Goal: Task Accomplishment & Management: Use online tool/utility

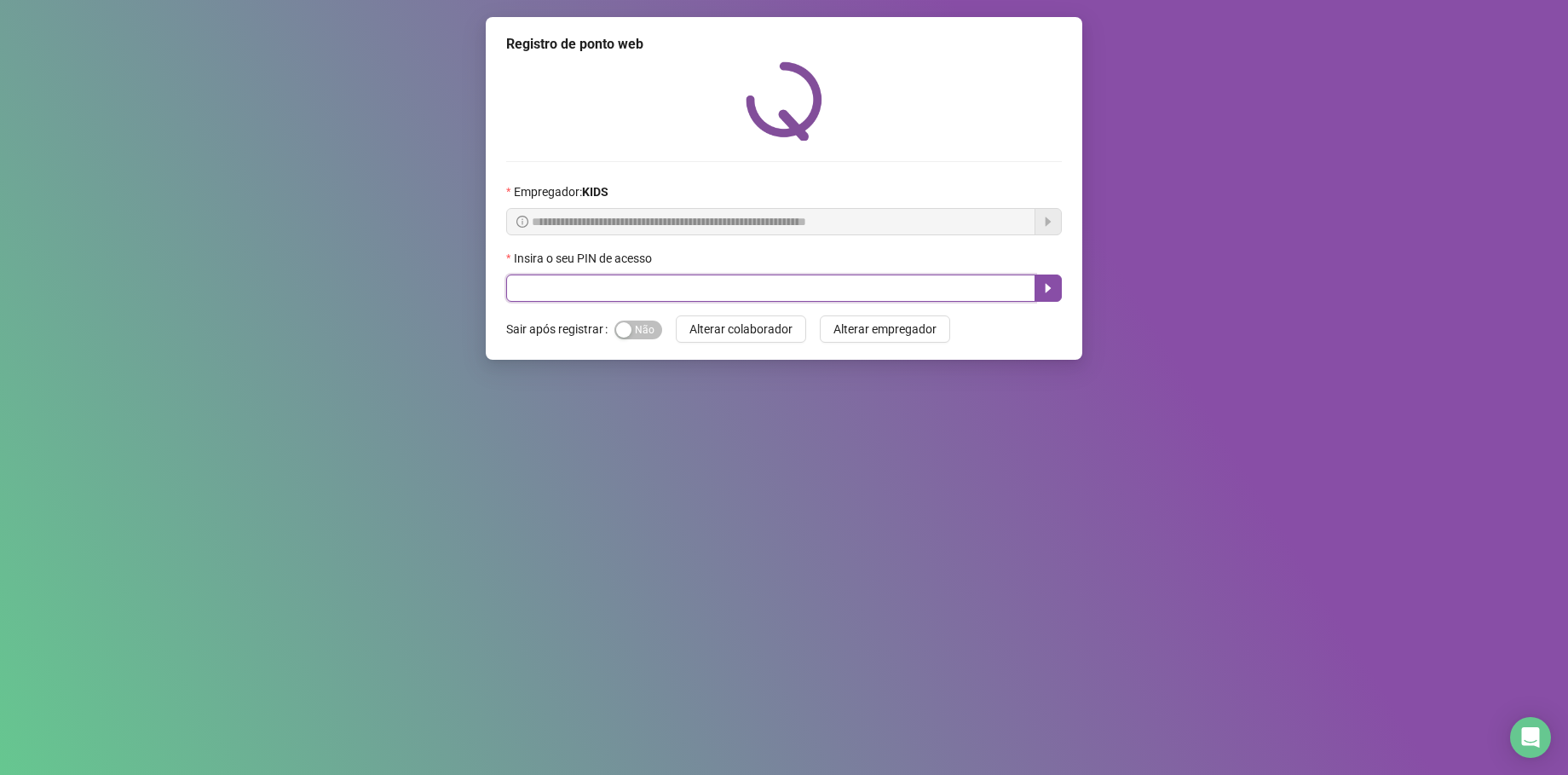
click at [583, 285] on input "text" at bounding box center [770, 288] width 529 height 28
type input "*****"
click at [1041, 289] on icon "caret-right" at bounding box center [1047, 288] width 13 height 13
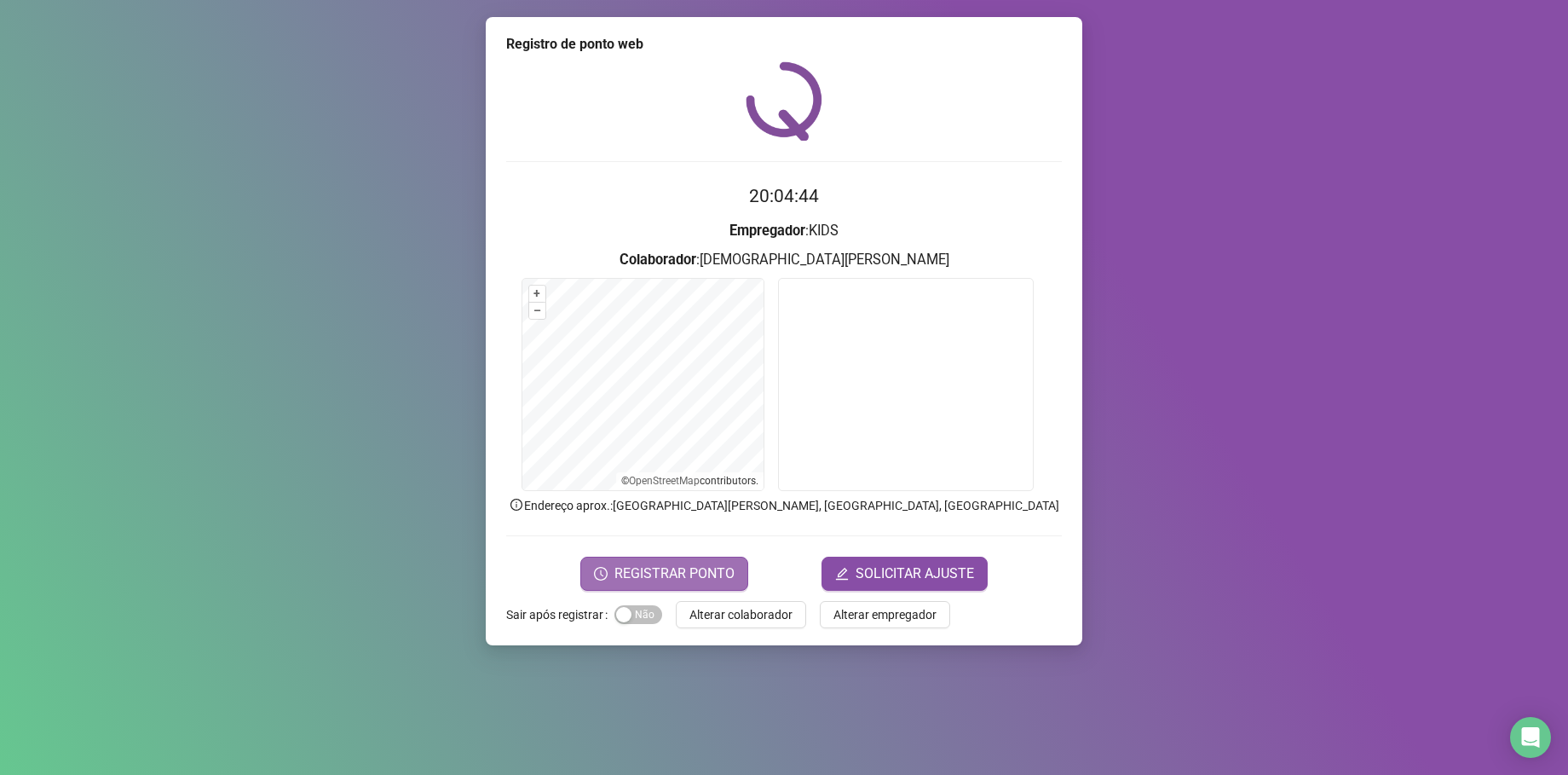
click at [694, 581] on span "REGISTRAR PONTO" at bounding box center [675, 573] width 120 height 21
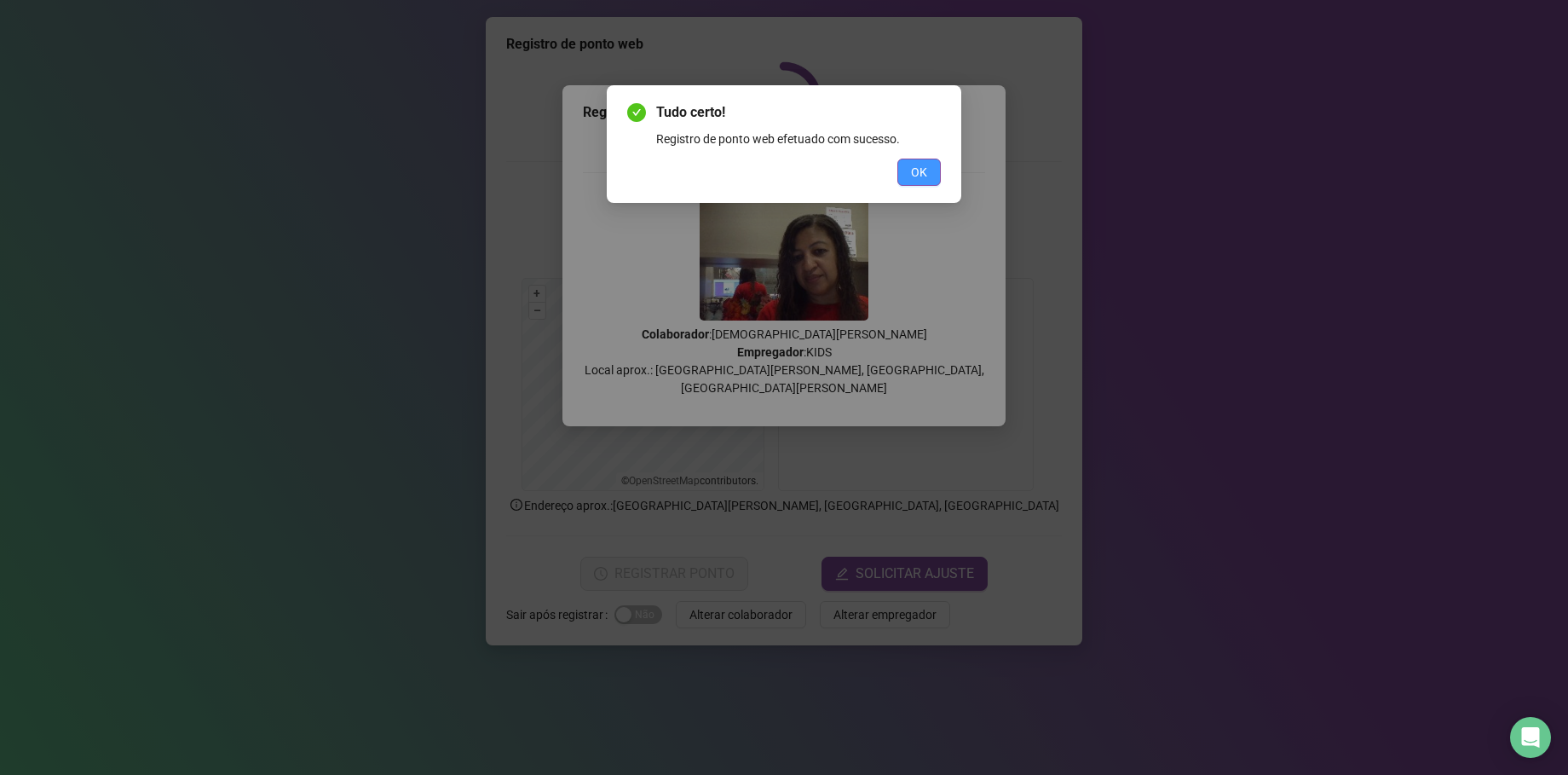
click at [929, 178] on button "OK" at bounding box center [918, 172] width 44 height 28
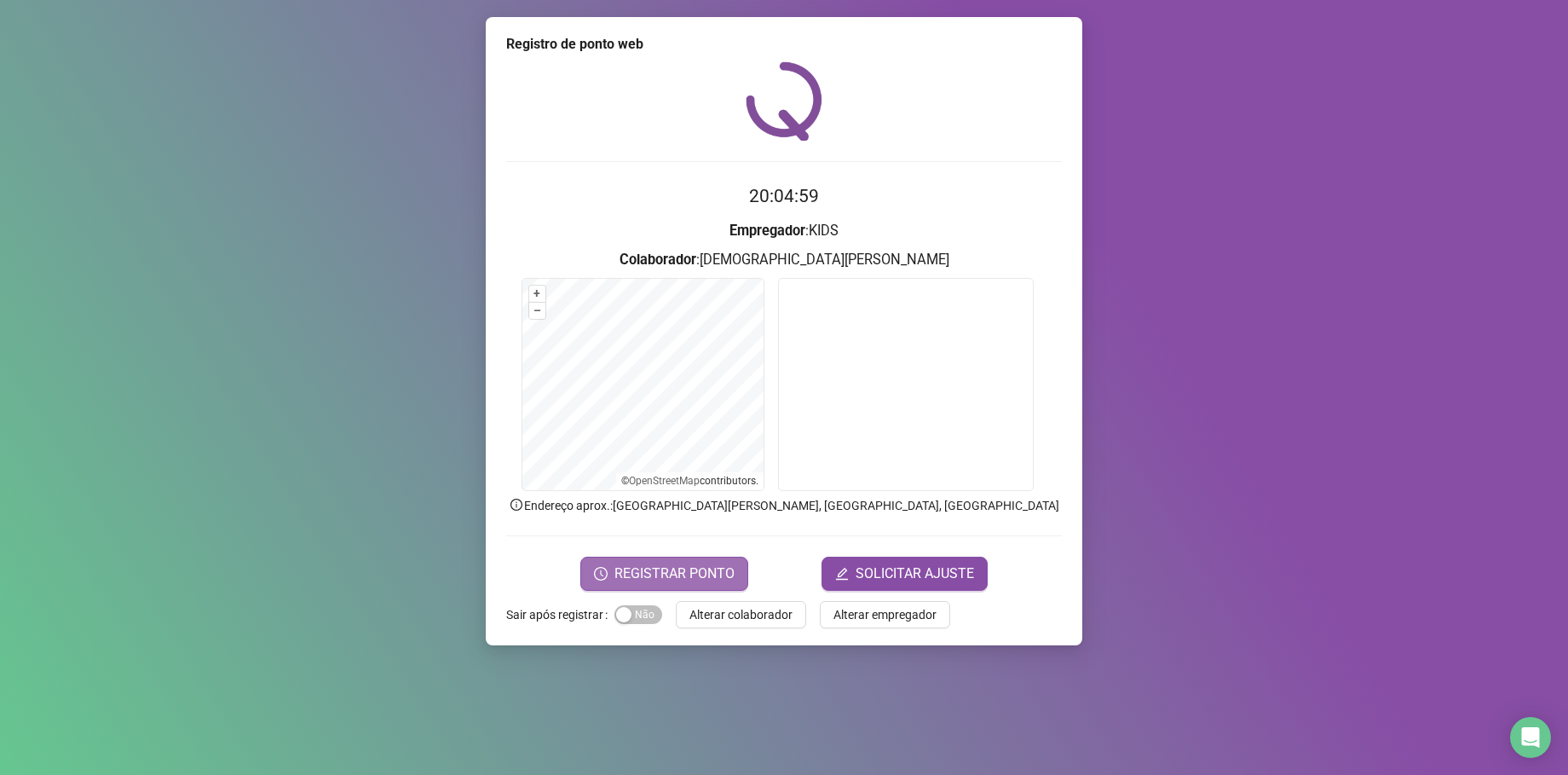
click at [647, 583] on span "REGISTRAR PONTO" at bounding box center [675, 573] width 120 height 21
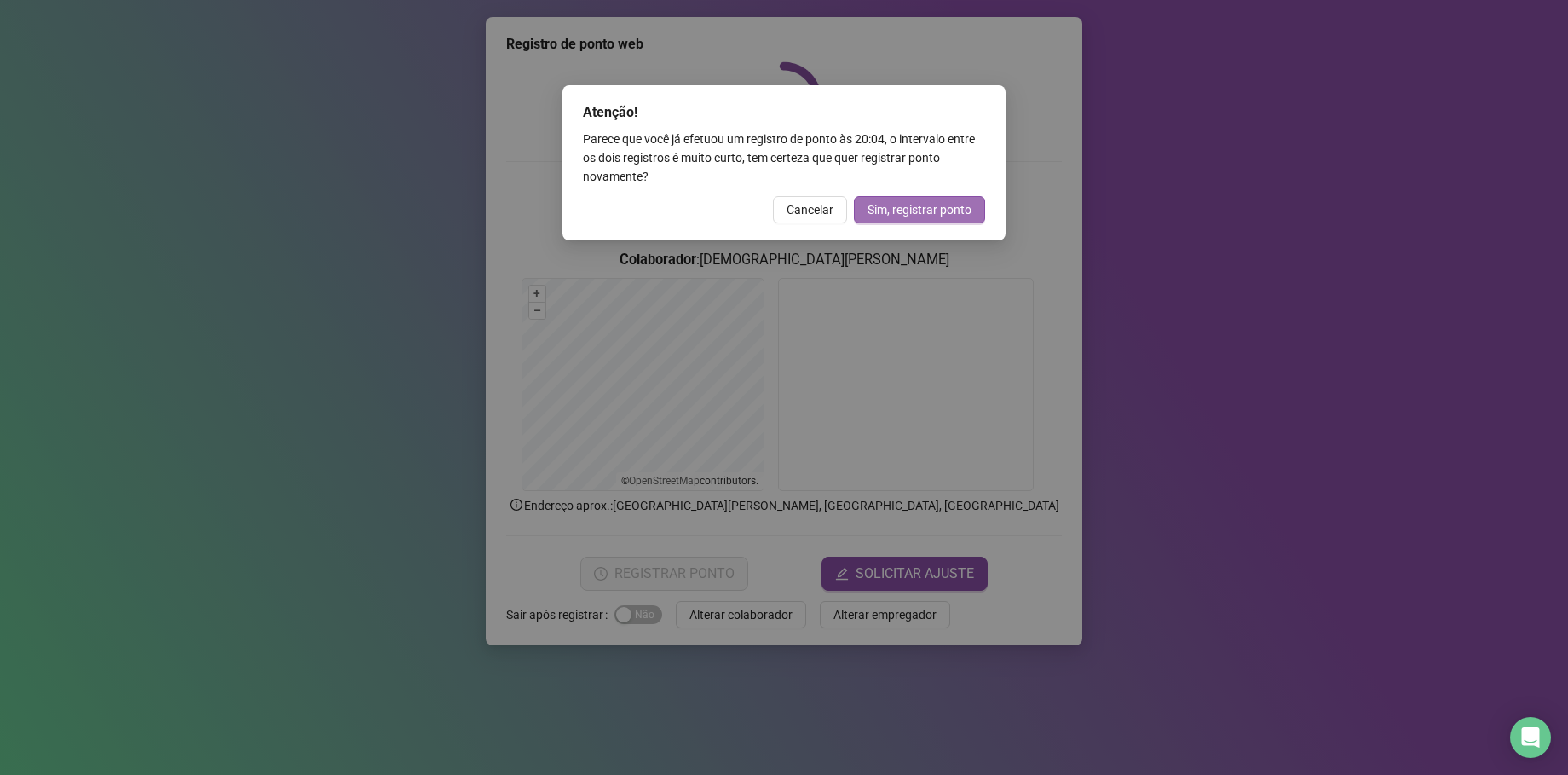
click at [901, 211] on span "Sim, registrar ponto" at bounding box center [919, 209] width 104 height 19
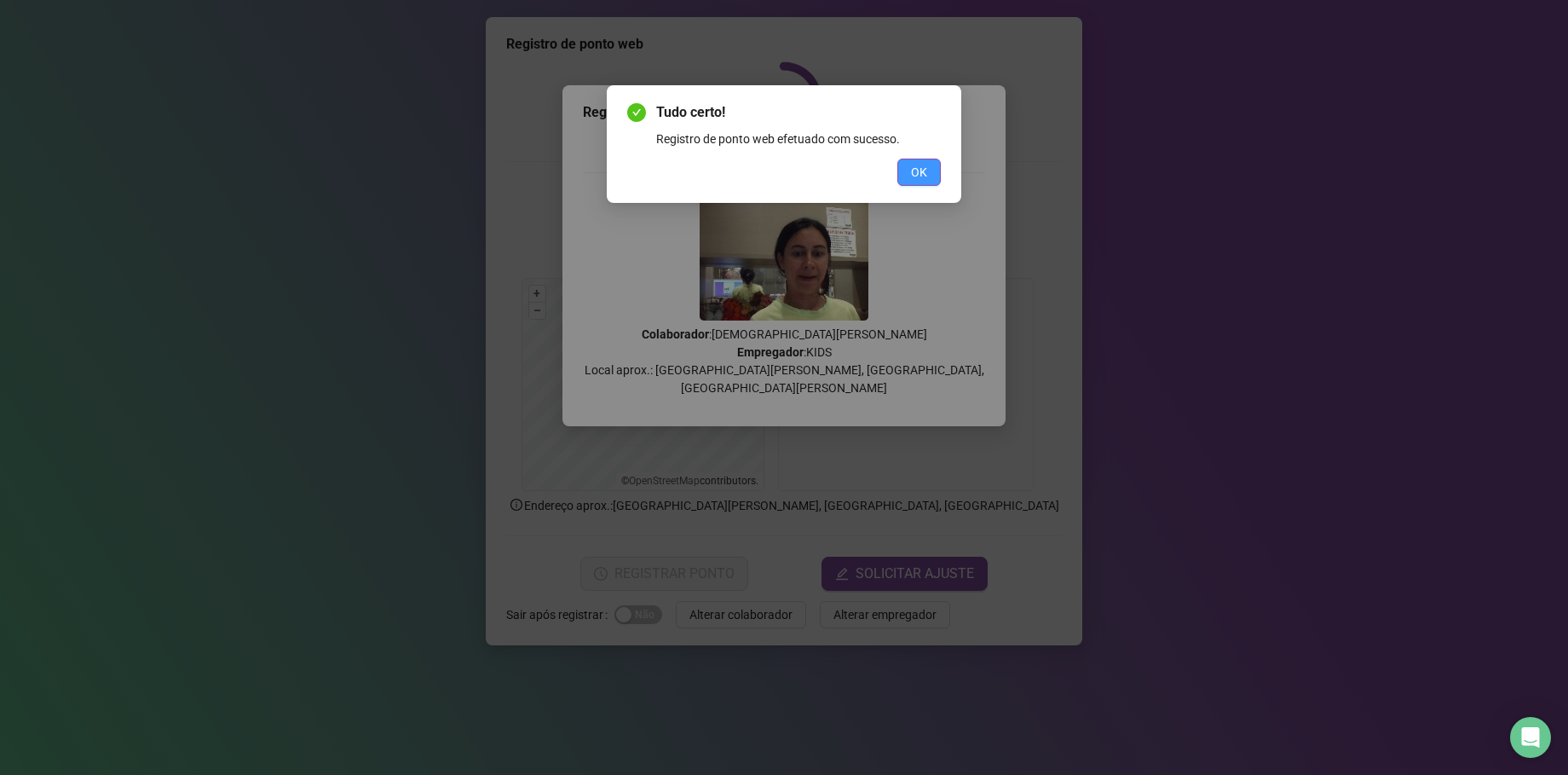
click at [906, 177] on button "OK" at bounding box center [918, 172] width 44 height 28
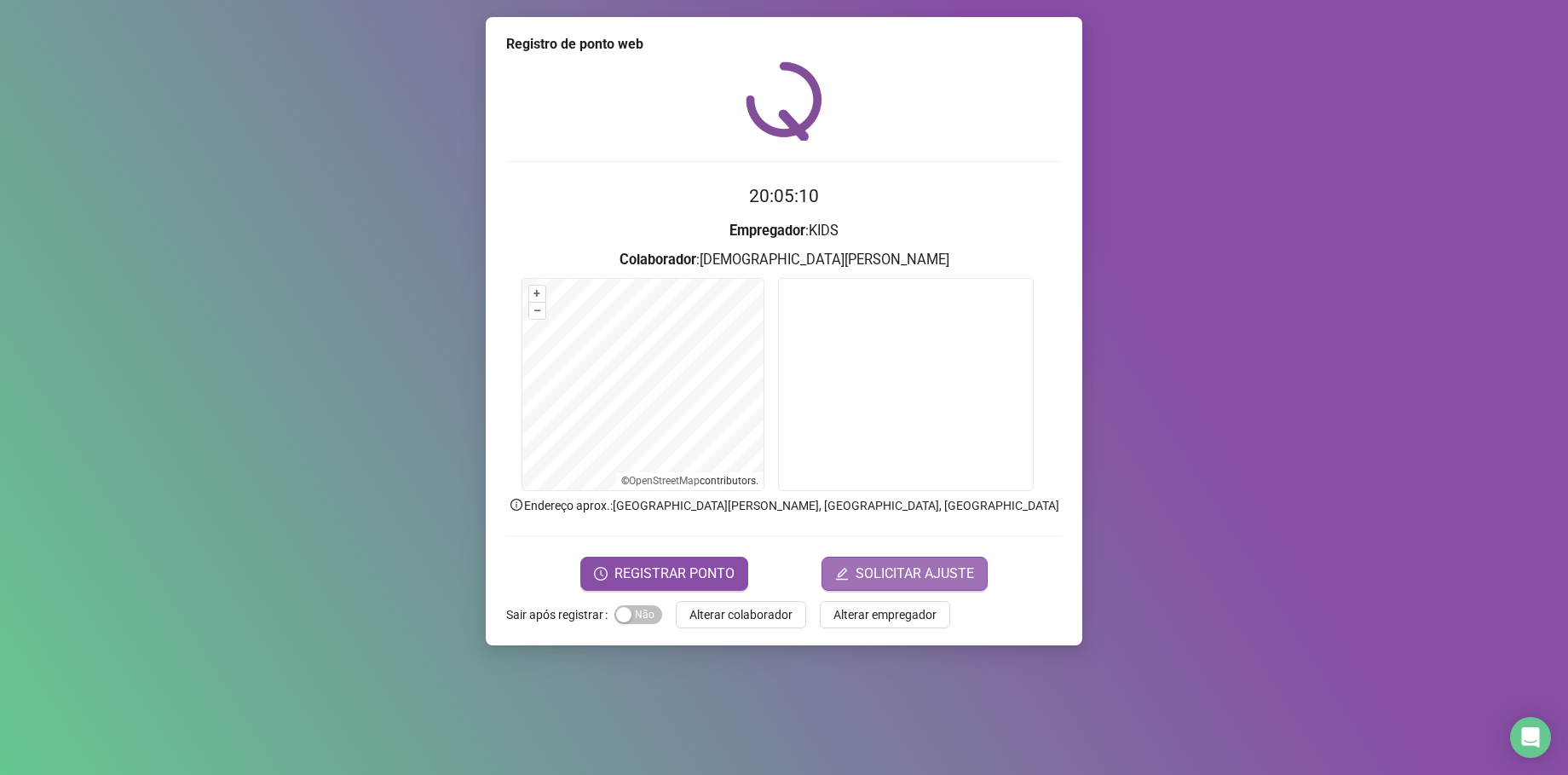
click at [875, 569] on span "SOLICITAR AJUSTE" at bounding box center [914, 573] width 119 height 21
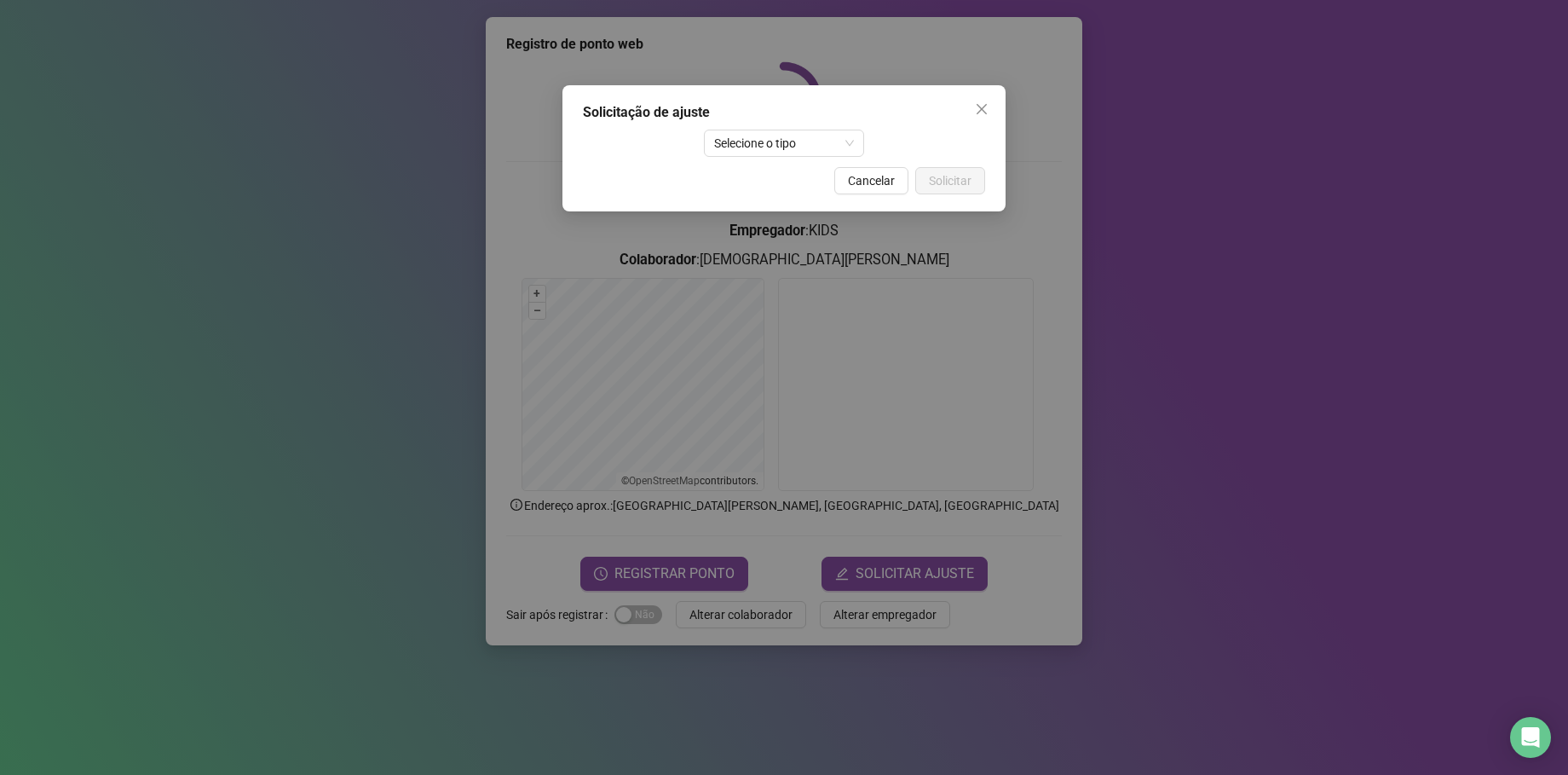
click at [752, 611] on div "Solicitação de ajuste Selecione o tipo Cancelar Solicitar" at bounding box center [784, 387] width 1568 height 775
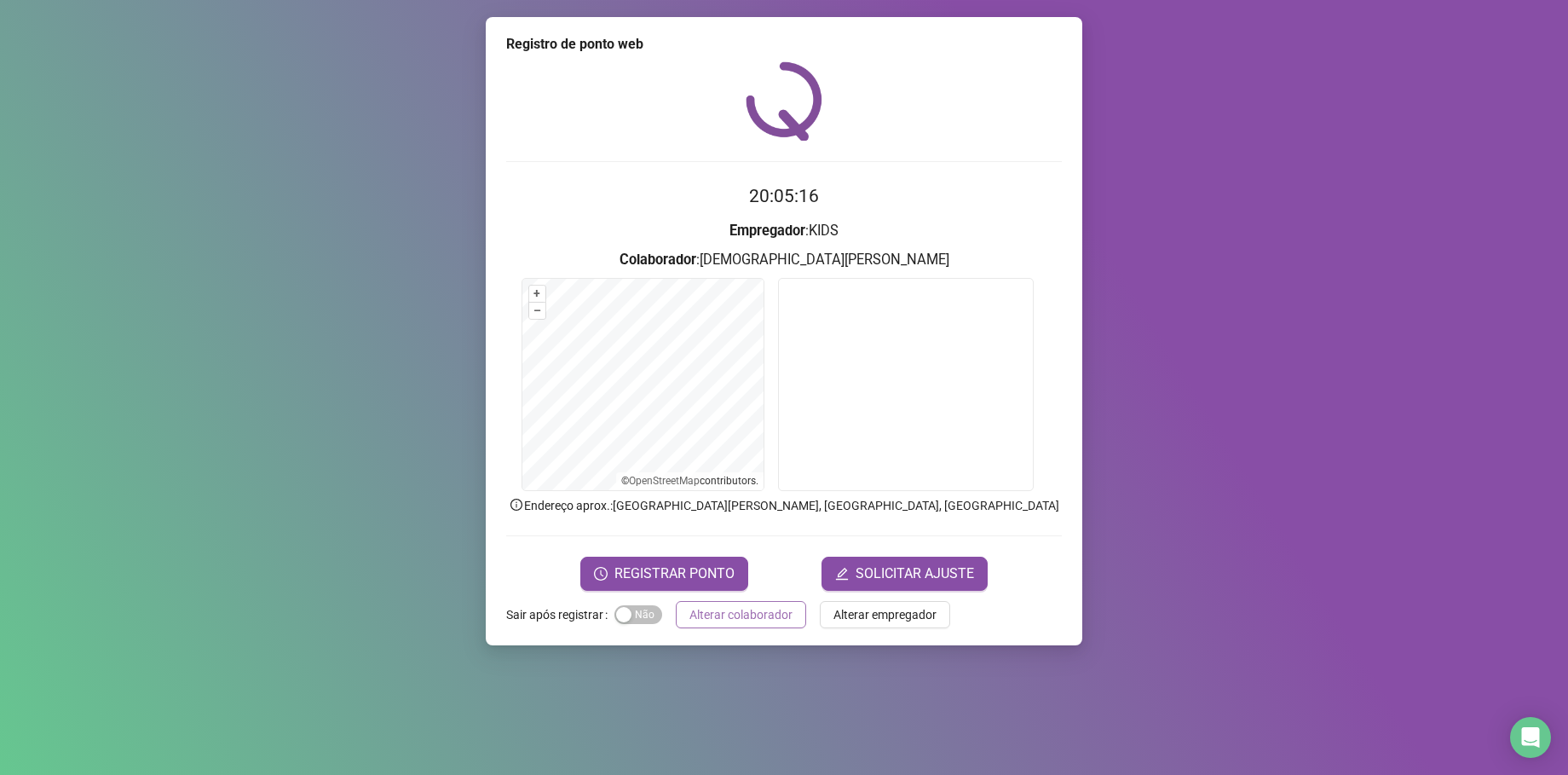
click at [725, 615] on span "Alterar colaborador" at bounding box center [740, 614] width 103 height 19
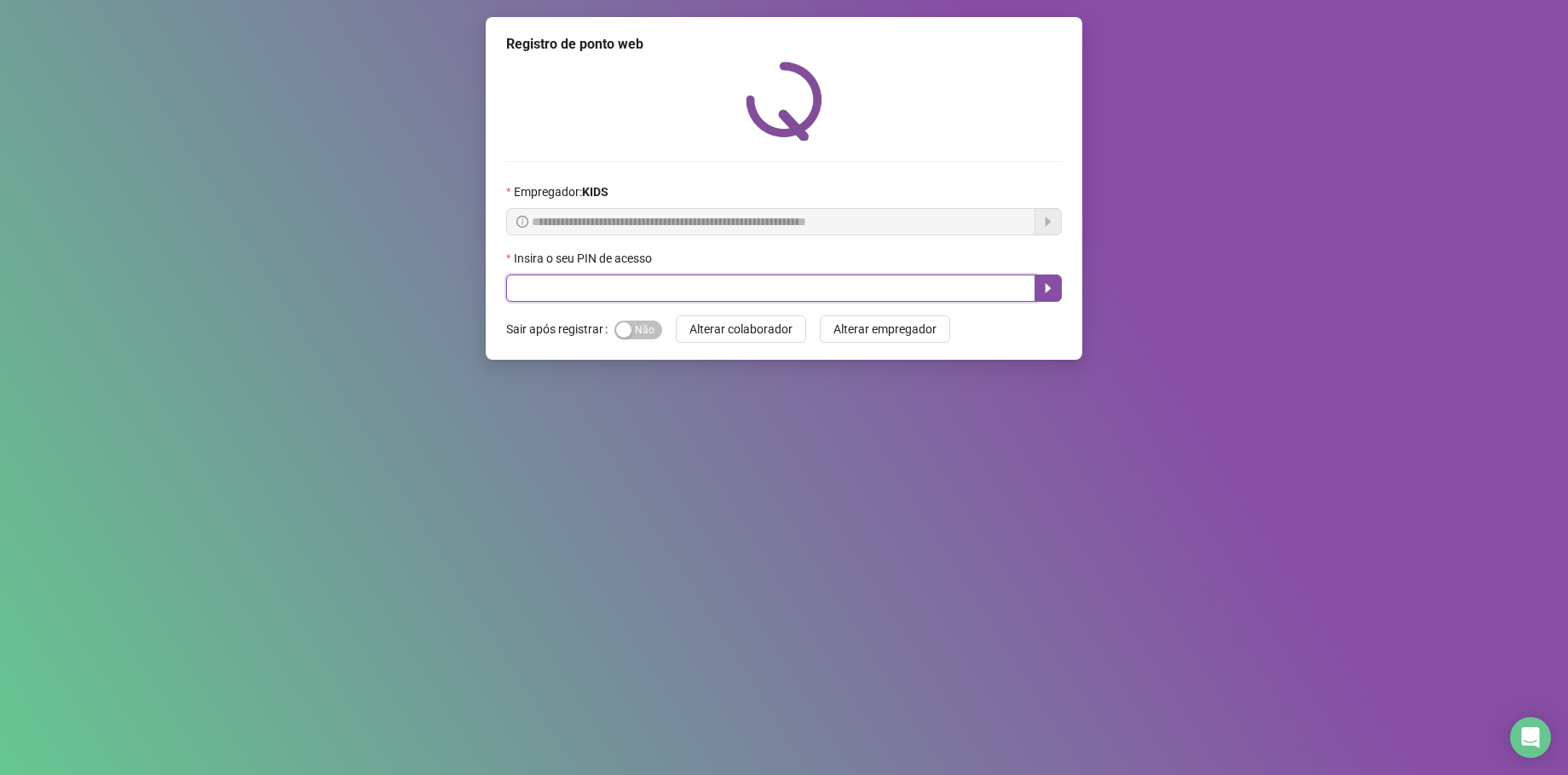
click at [594, 291] on input "text" at bounding box center [770, 288] width 529 height 28
type input "*****"
click at [1048, 287] on icon "caret-right" at bounding box center [1048, 289] width 6 height 9
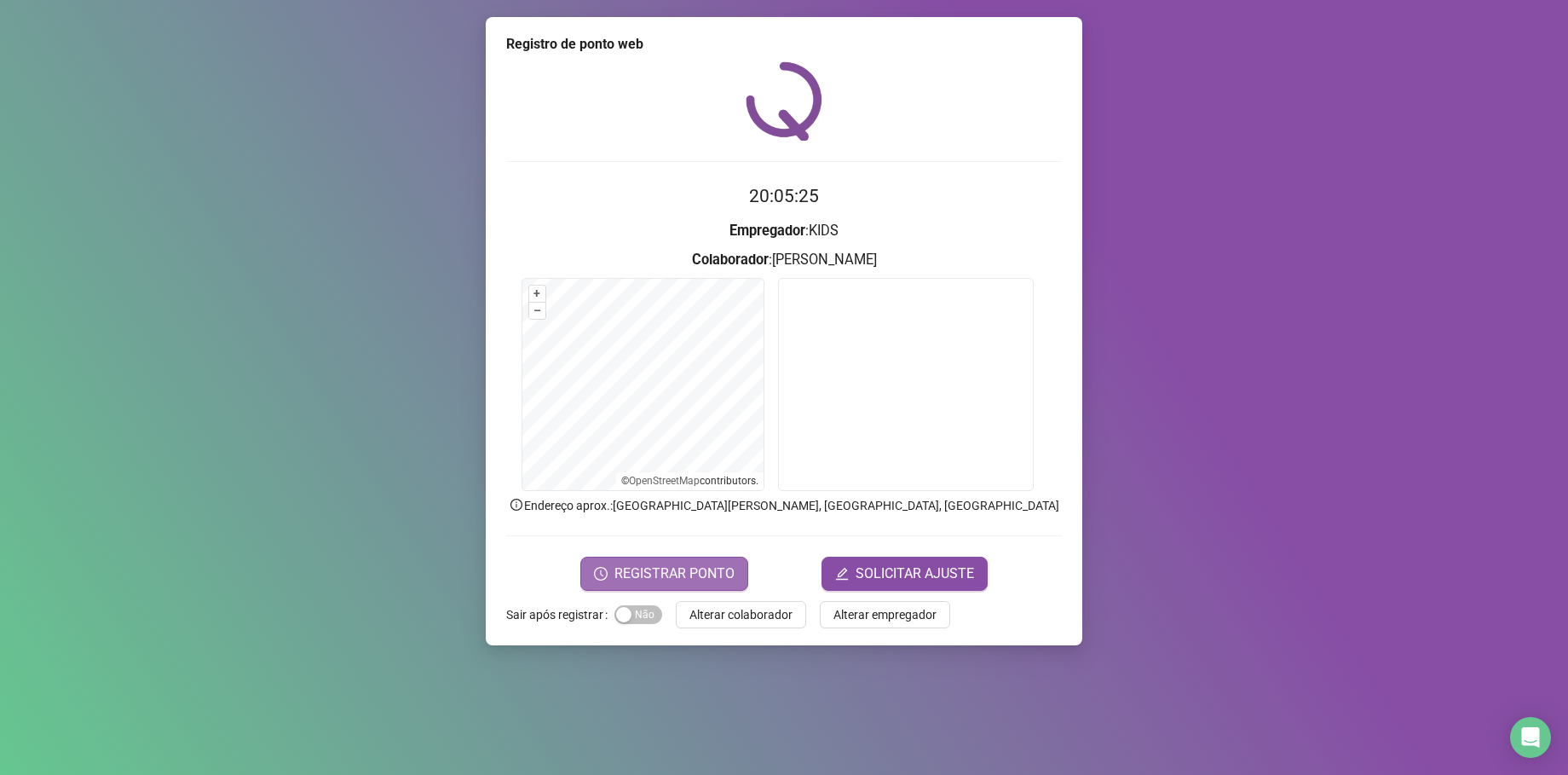
click at [686, 577] on span "REGISTRAR PONTO" at bounding box center [675, 573] width 120 height 21
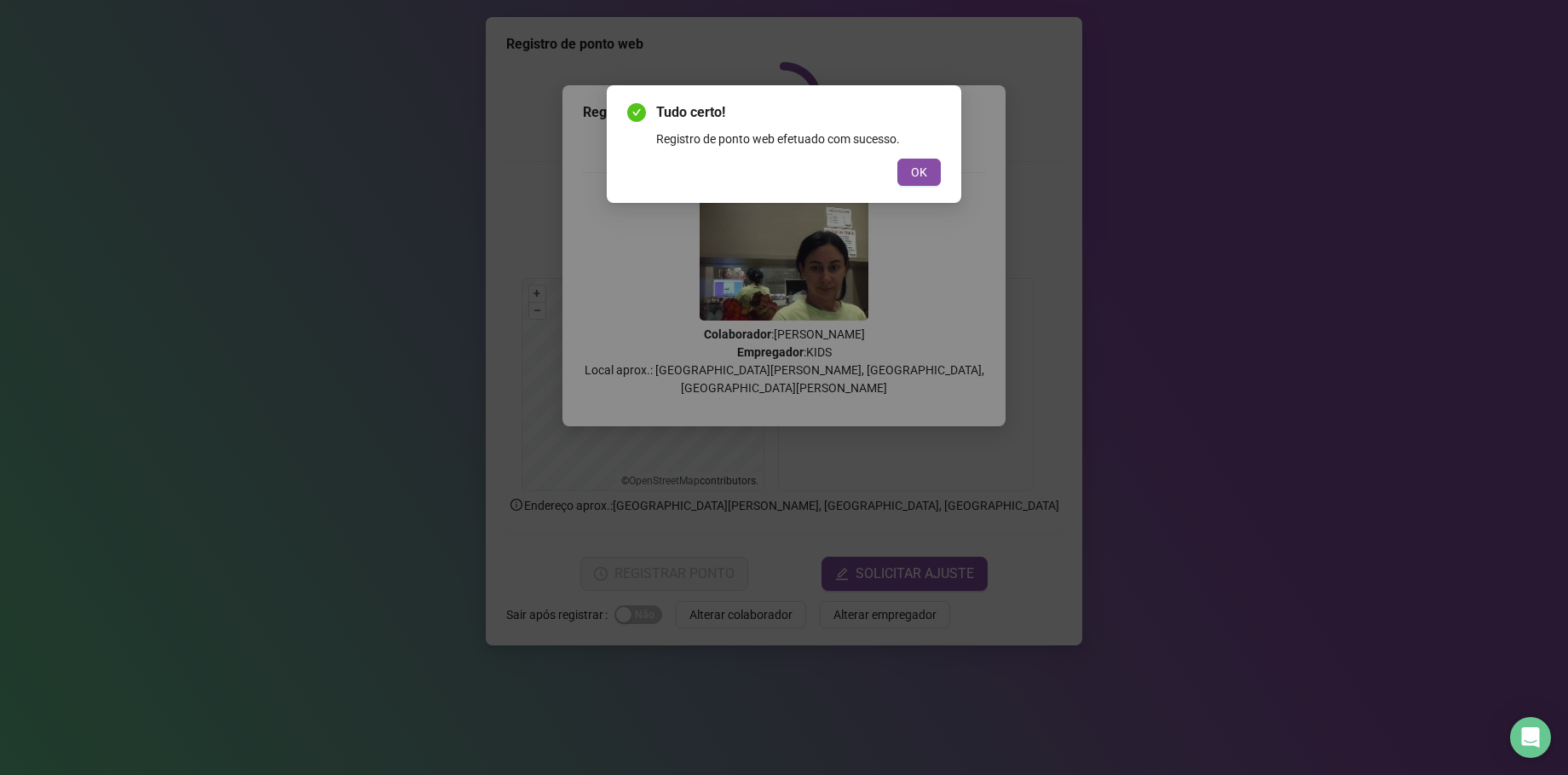
click at [911, 157] on div "Tudo certo! Registro de ponto web efetuado com sucesso. OK" at bounding box center [784, 143] width 314 height 83
click at [916, 164] on span "OK" at bounding box center [918, 172] width 16 height 19
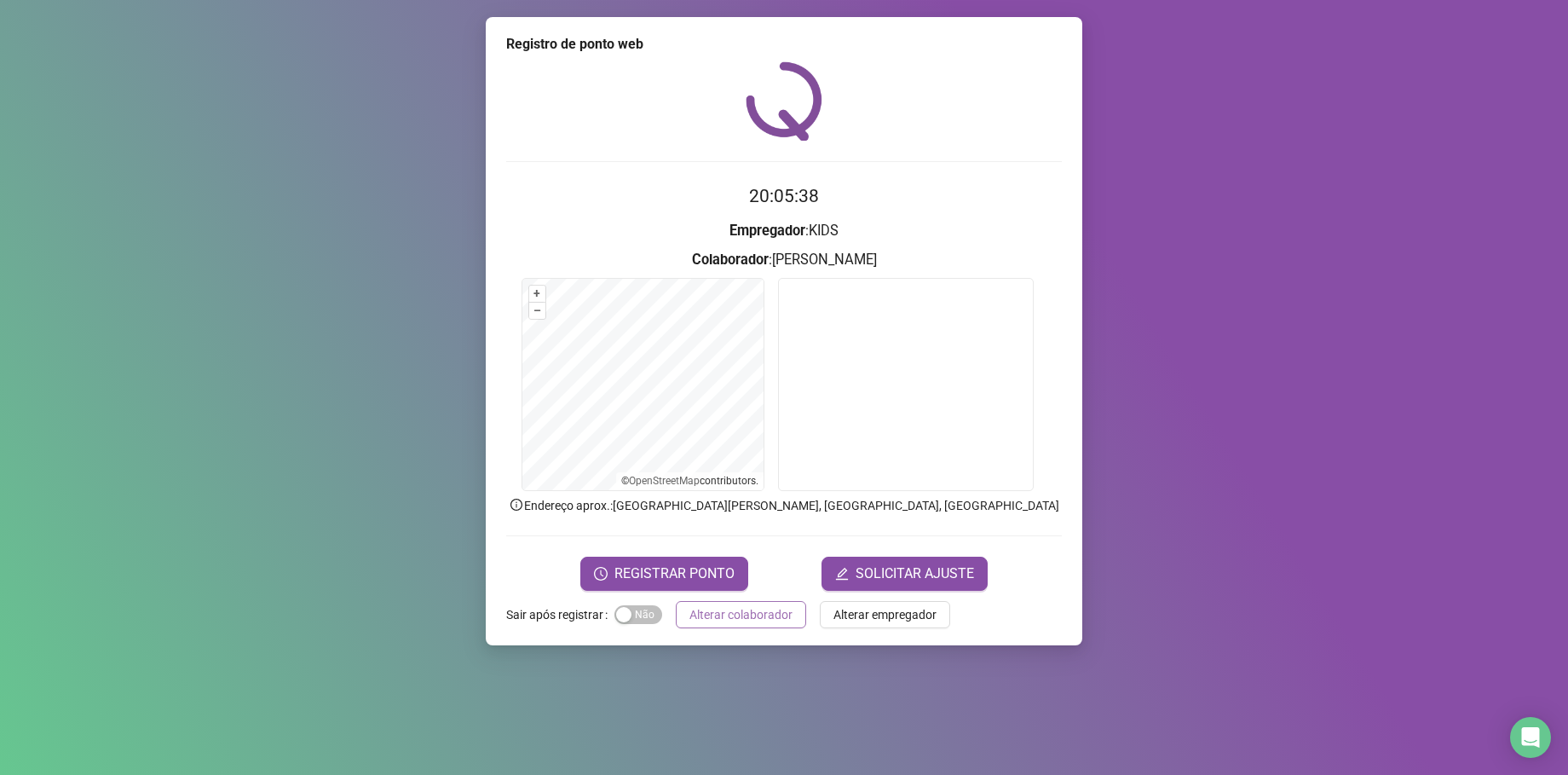
click at [725, 614] on span "Alterar colaborador" at bounding box center [740, 614] width 103 height 19
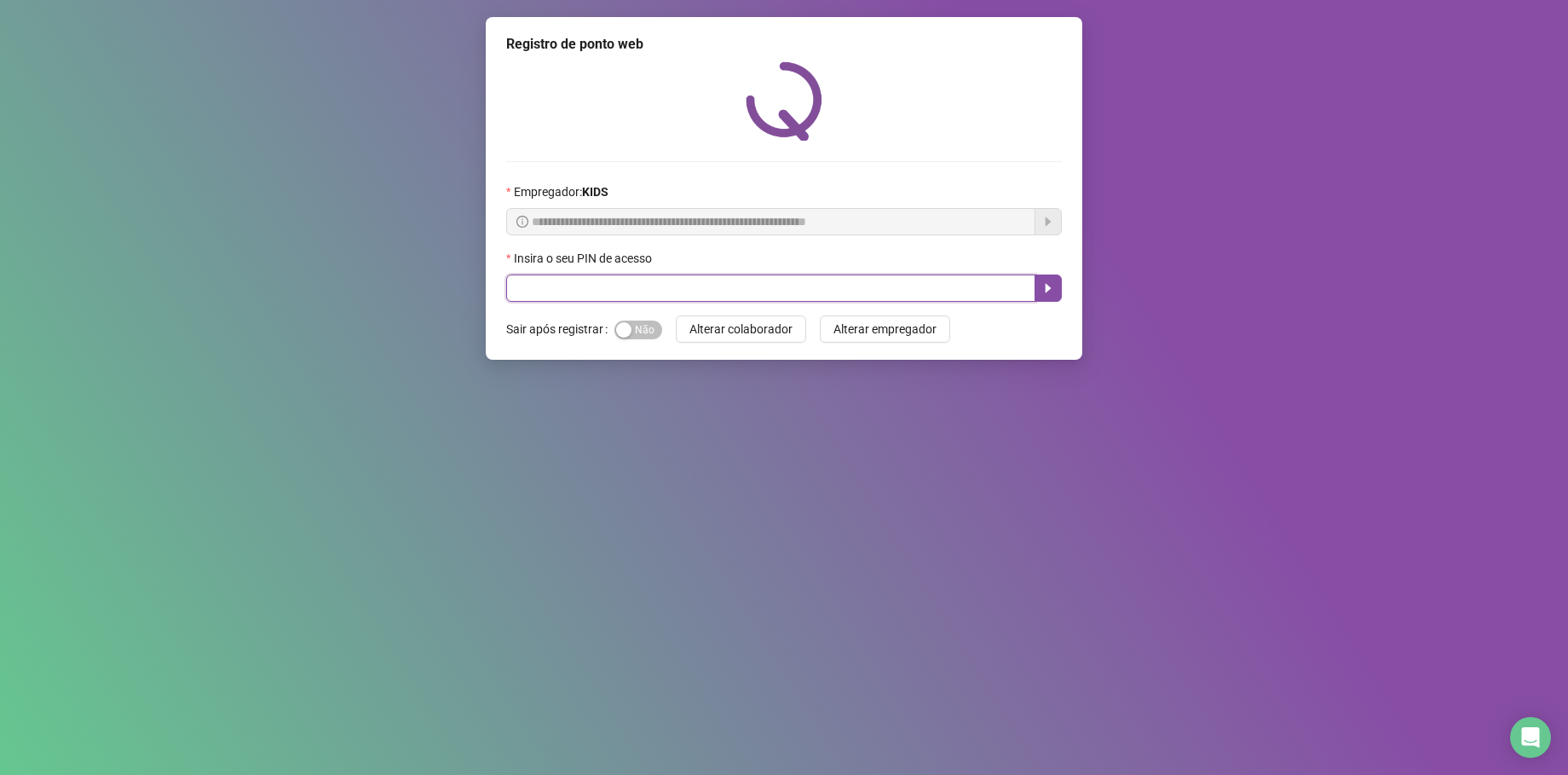
click at [610, 286] on input "text" at bounding box center [770, 288] width 529 height 28
type input "*****"
click at [1045, 279] on button "button" at bounding box center [1048, 288] width 28 height 28
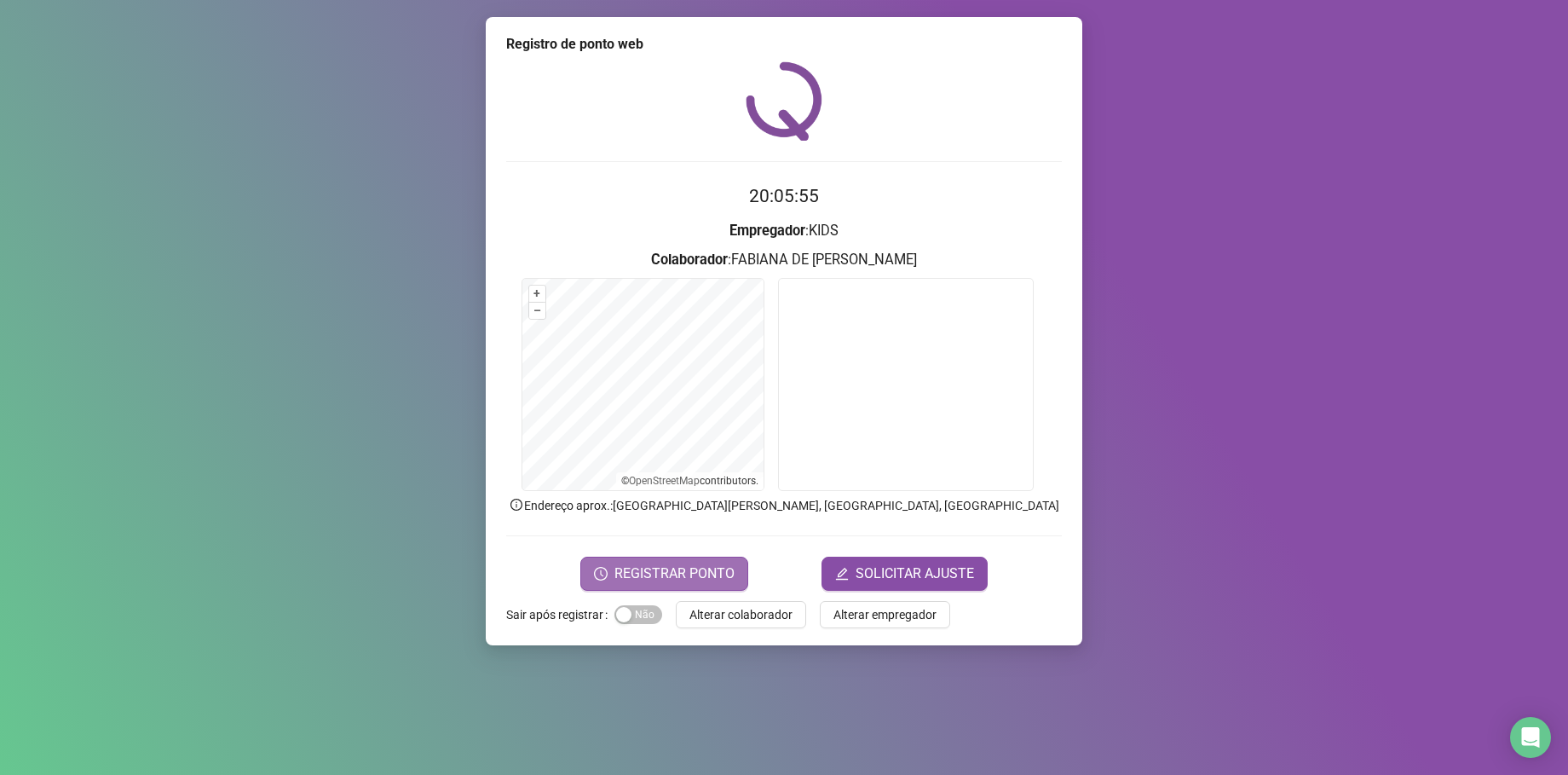
click at [684, 571] on span "REGISTRAR PONTO" at bounding box center [675, 573] width 120 height 21
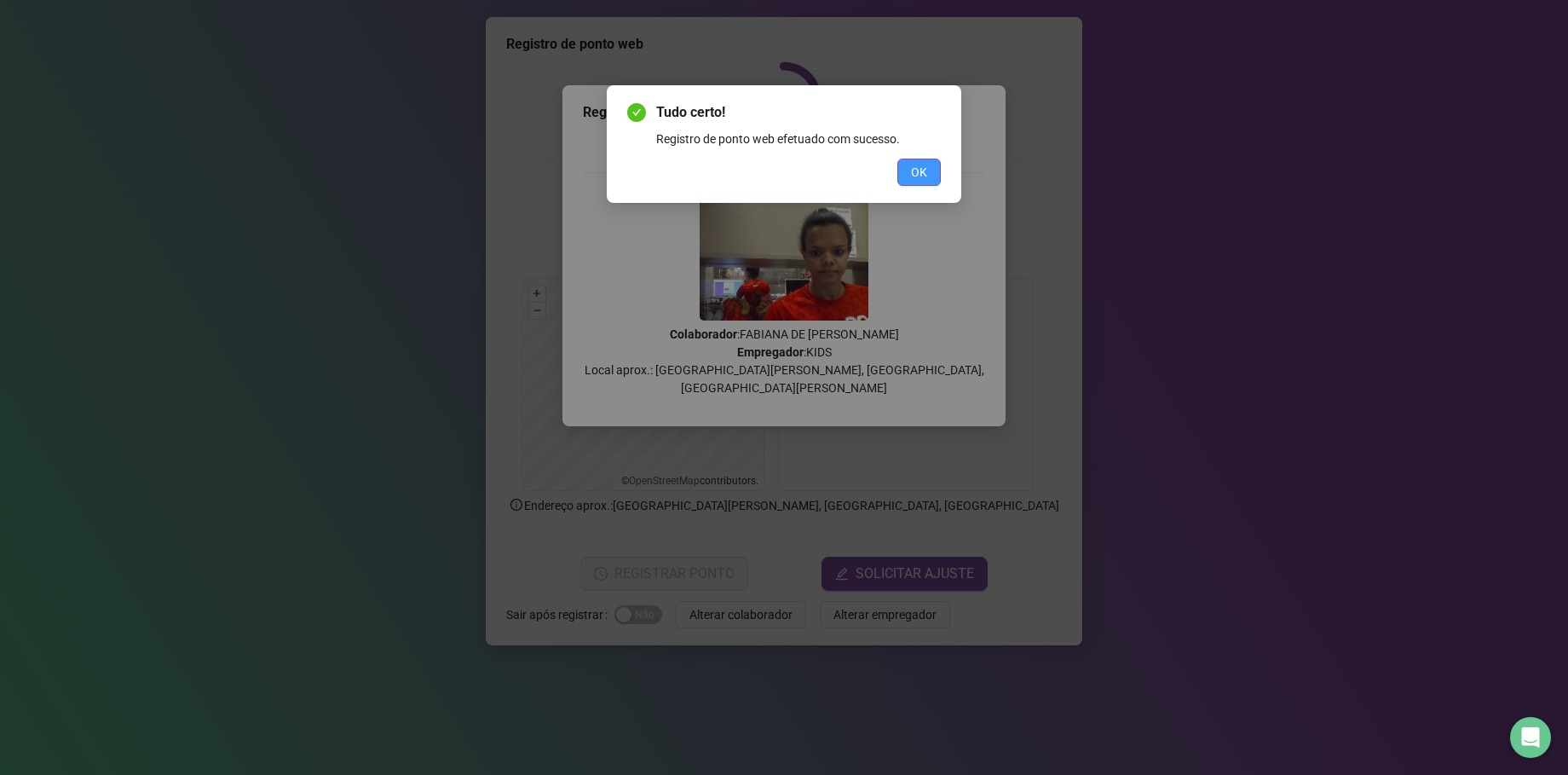
click at [930, 170] on button "OK" at bounding box center [918, 172] width 44 height 28
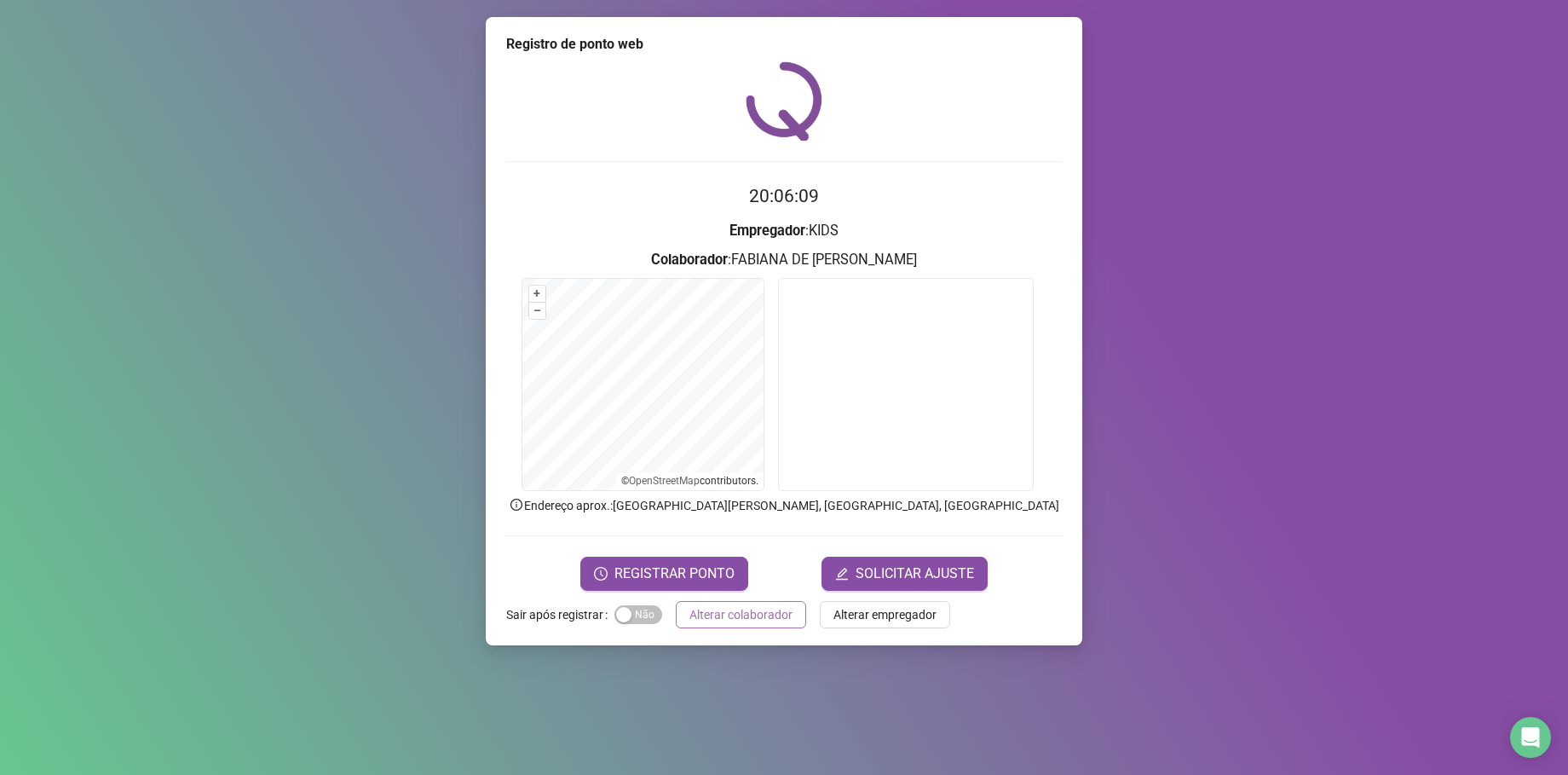
click at [710, 607] on span "Alterar colaborador" at bounding box center [740, 614] width 103 height 19
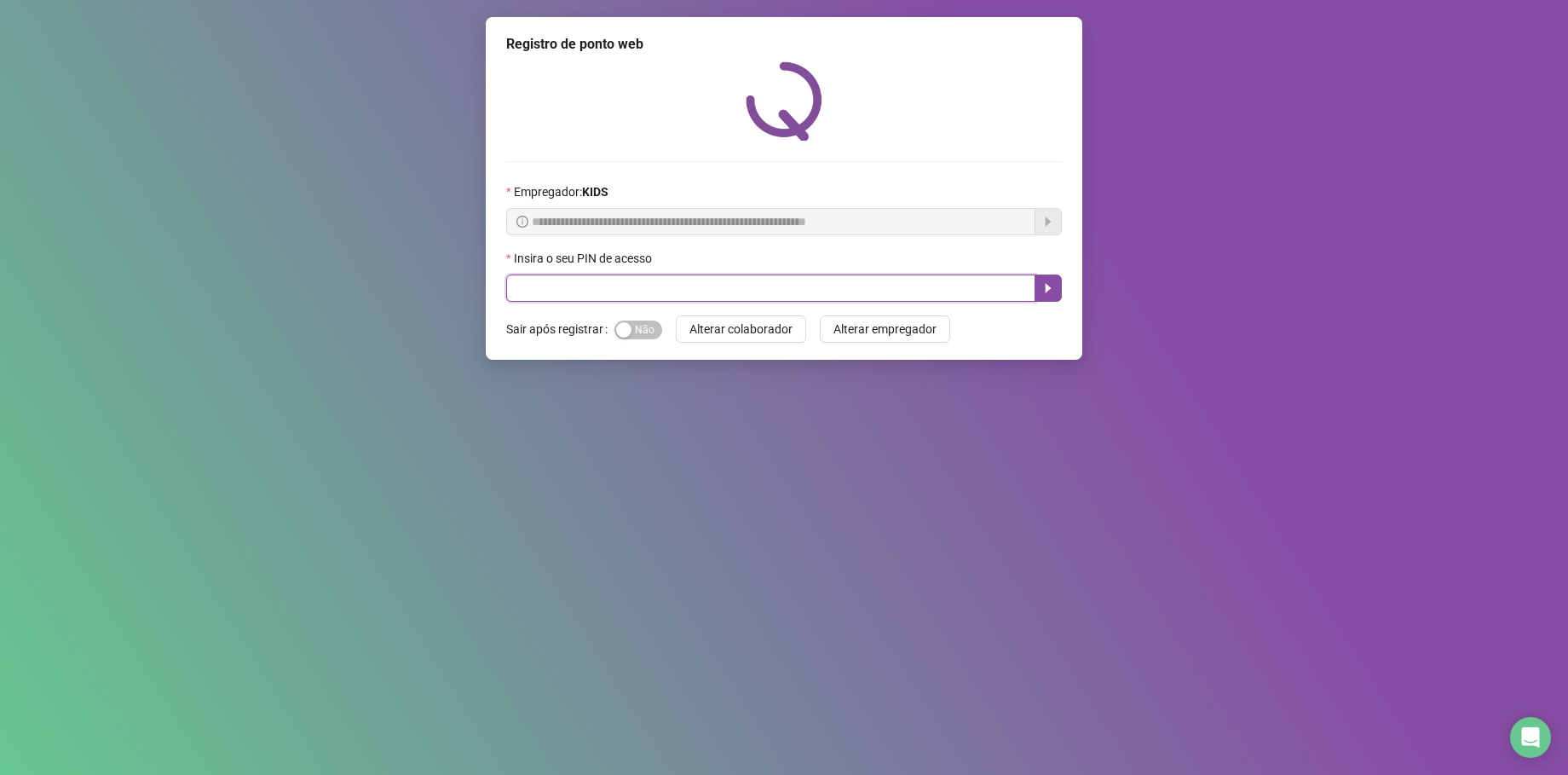
click at [675, 289] on input "text" at bounding box center [770, 288] width 529 height 28
click at [1040, 283] on button "button" at bounding box center [1048, 288] width 28 height 28
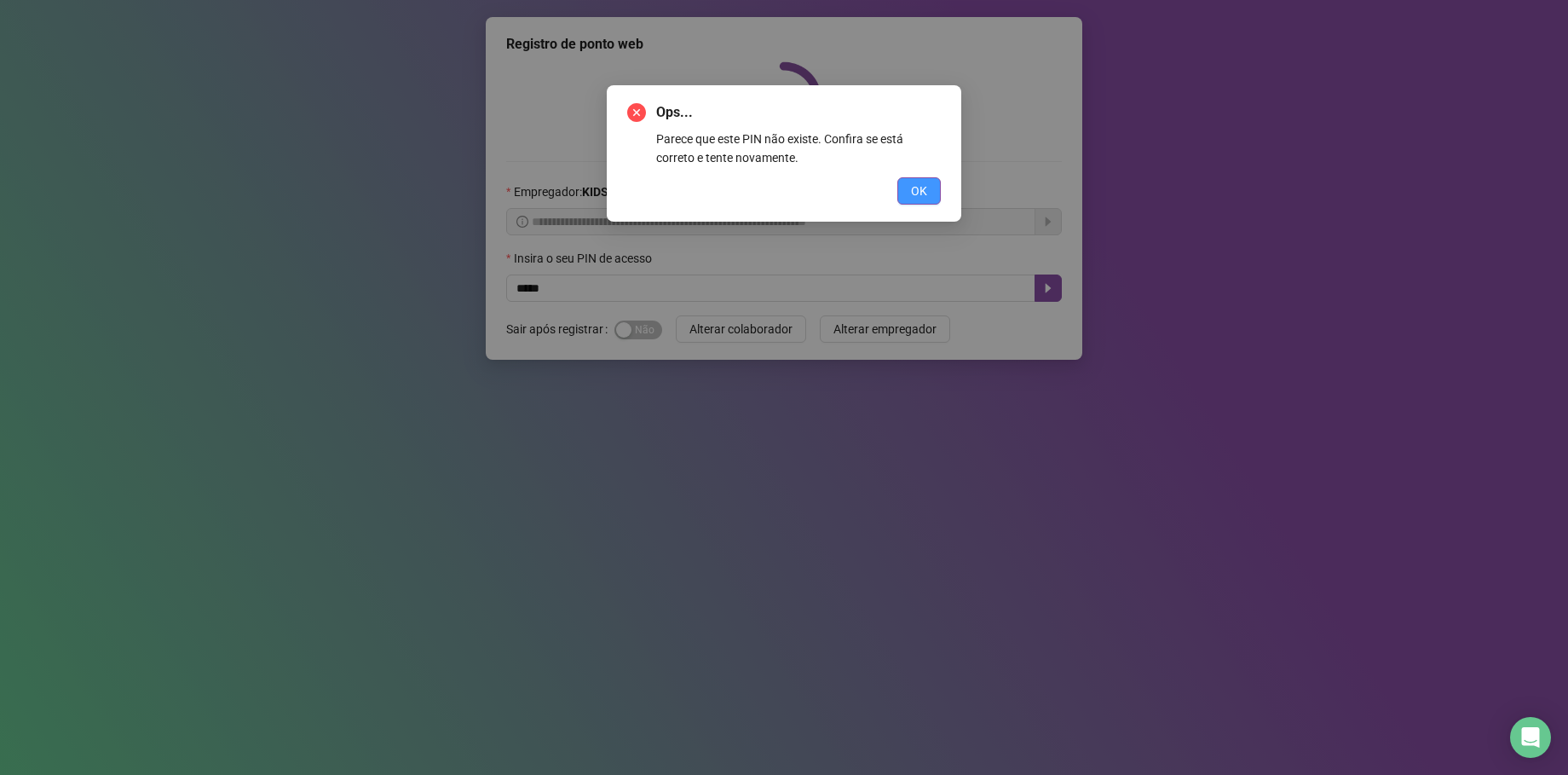
click at [922, 191] on span "OK" at bounding box center [918, 190] width 16 height 19
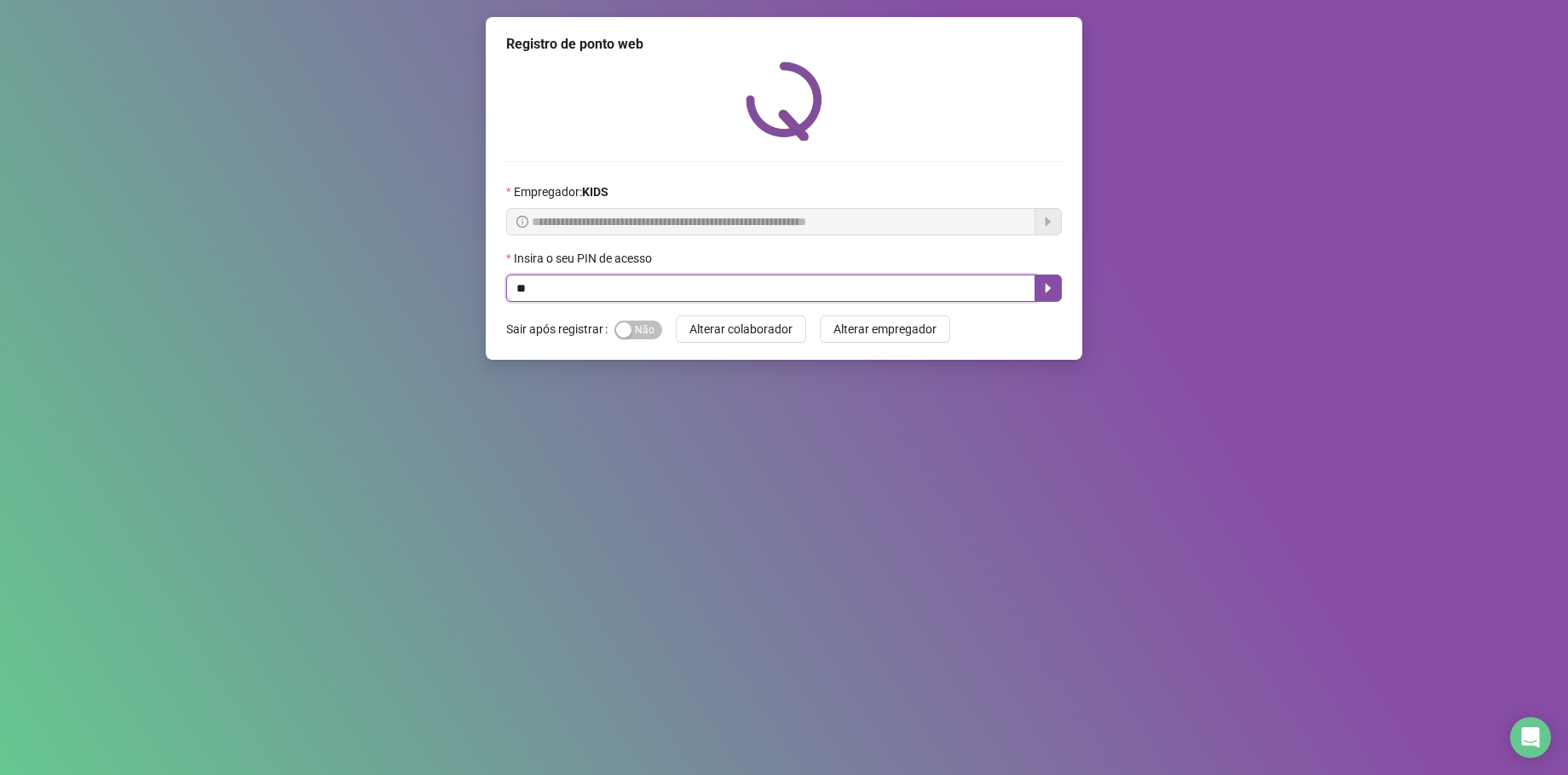
type input "*"
type input "*****"
click at [1046, 296] on button "button" at bounding box center [1048, 288] width 28 height 28
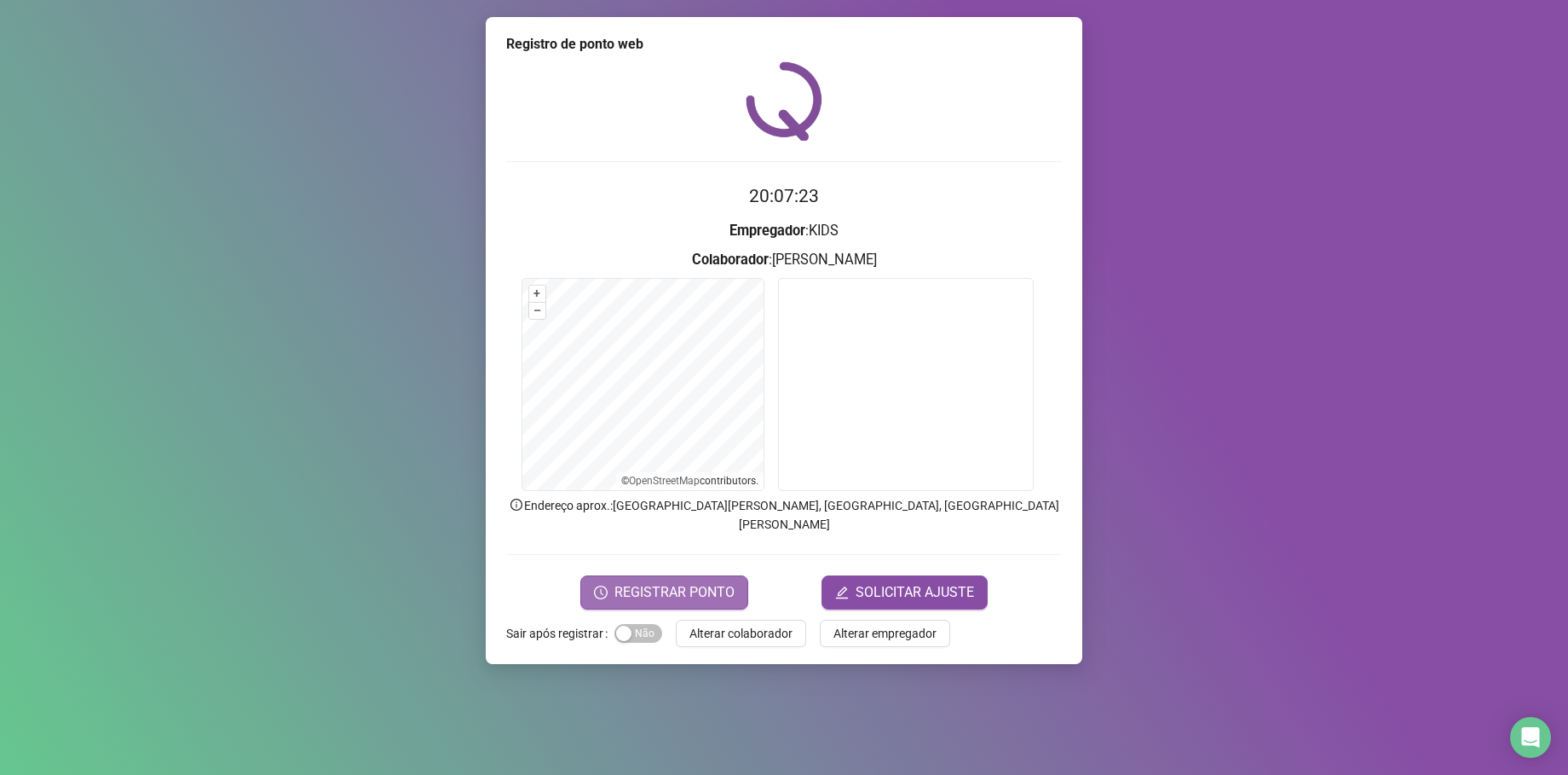
click at [624, 582] on span "REGISTRAR PONTO" at bounding box center [675, 592] width 120 height 21
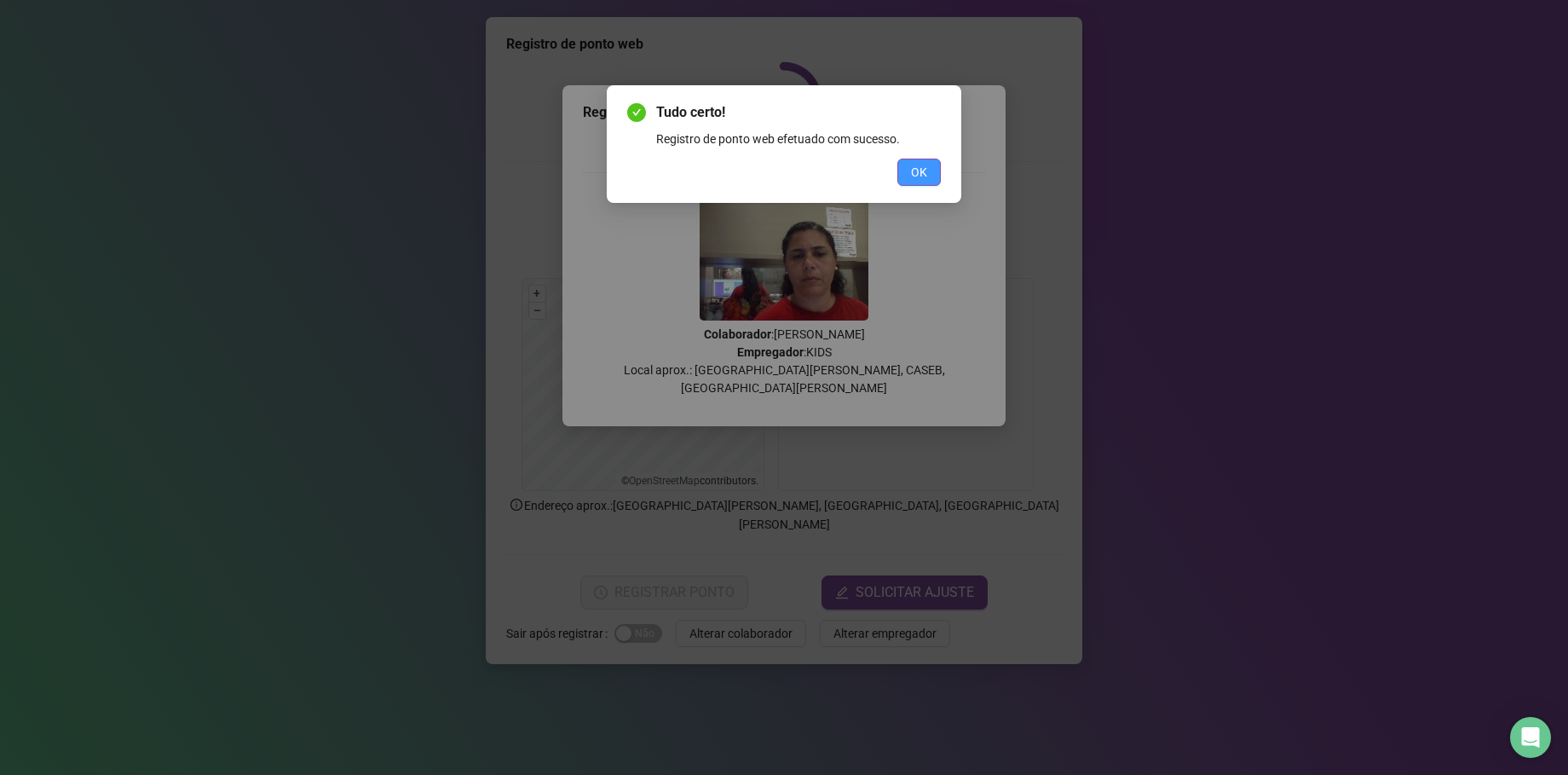
click at [938, 167] on button "OK" at bounding box center [918, 172] width 44 height 28
